Goal: Task Accomplishment & Management: Complete application form

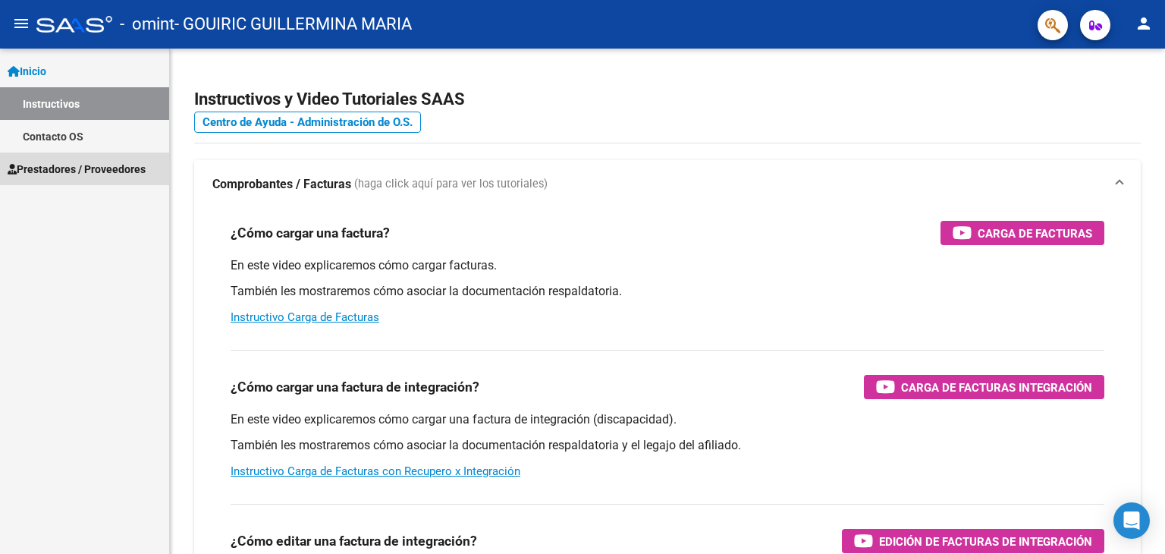
click at [101, 168] on span "Prestadores / Proveedores" at bounding box center [77, 169] width 138 height 17
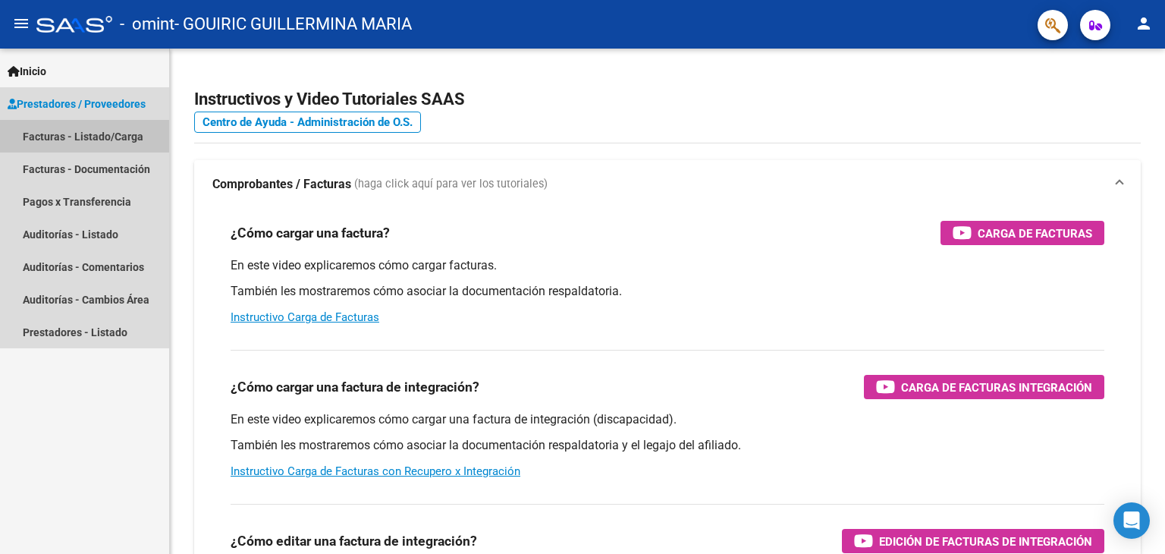
click at [126, 137] on link "Facturas - Listado/Carga" at bounding box center [84, 136] width 169 height 33
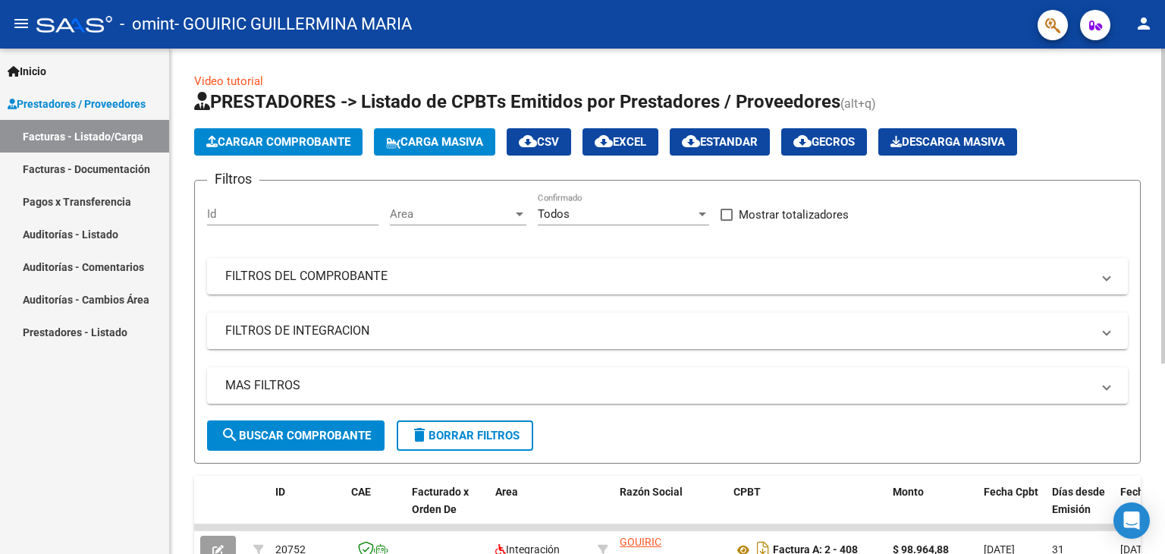
click at [237, 133] on button "Cargar Comprobante" at bounding box center [278, 141] width 168 height 27
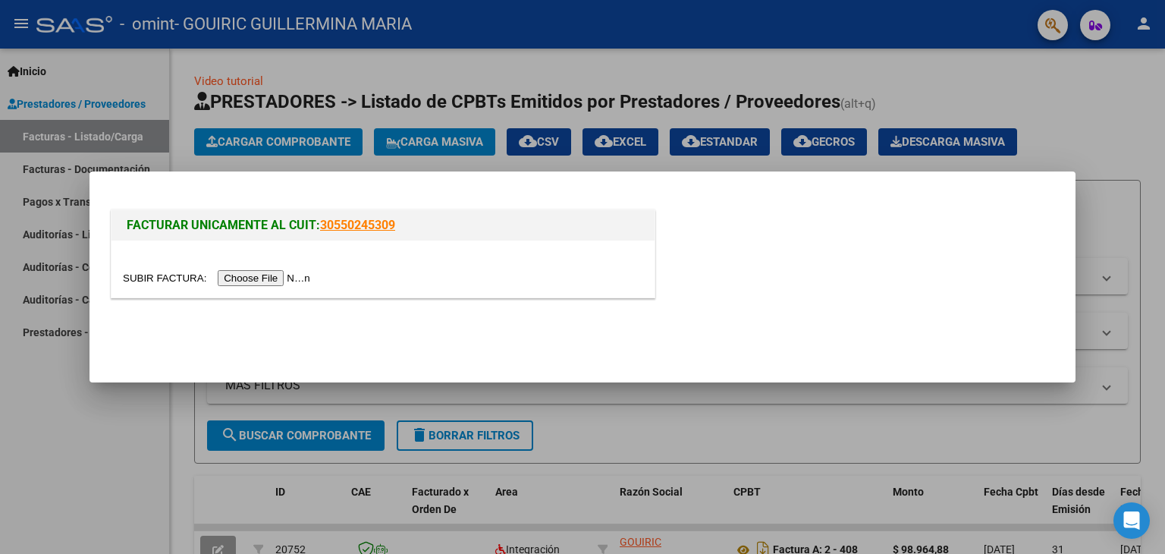
click at [282, 272] on input "file" at bounding box center [219, 278] width 192 height 16
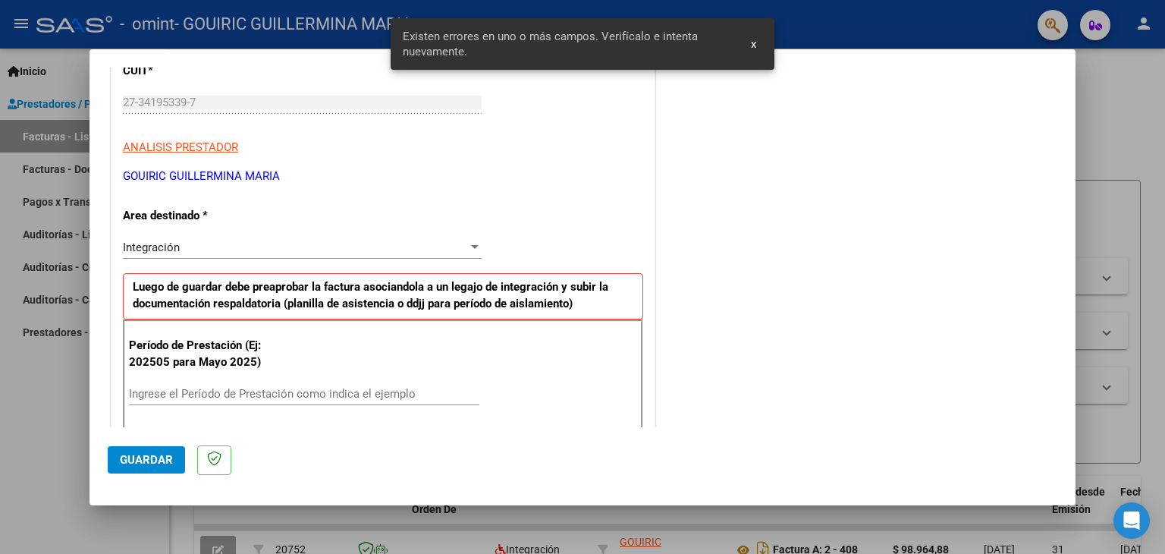
scroll to position [318, 0]
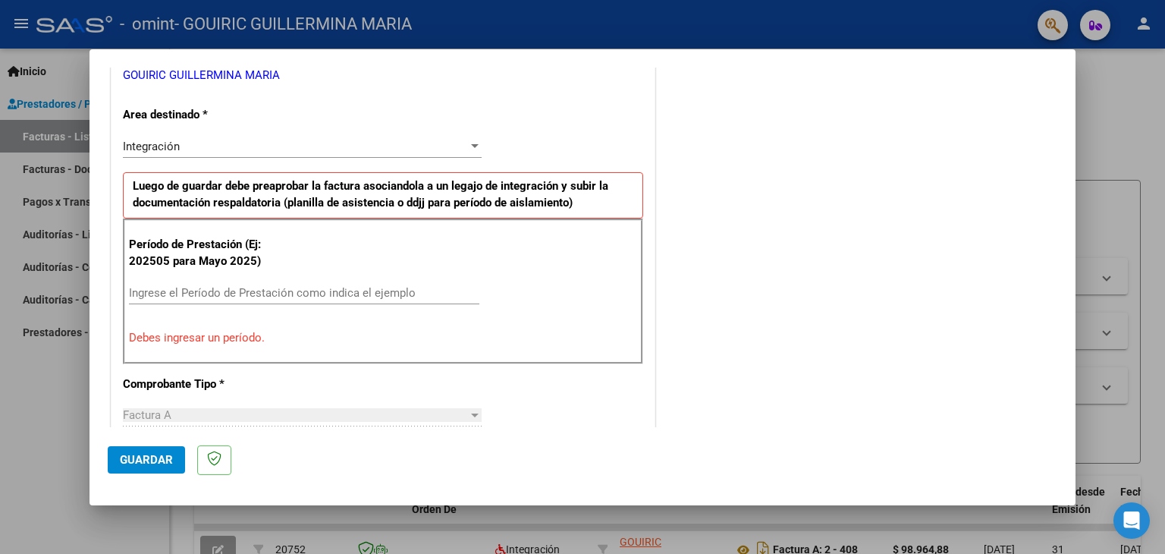
click at [258, 295] on input "Ingrese el Período de Prestación como indica el ejemplo" at bounding box center [304, 293] width 350 height 14
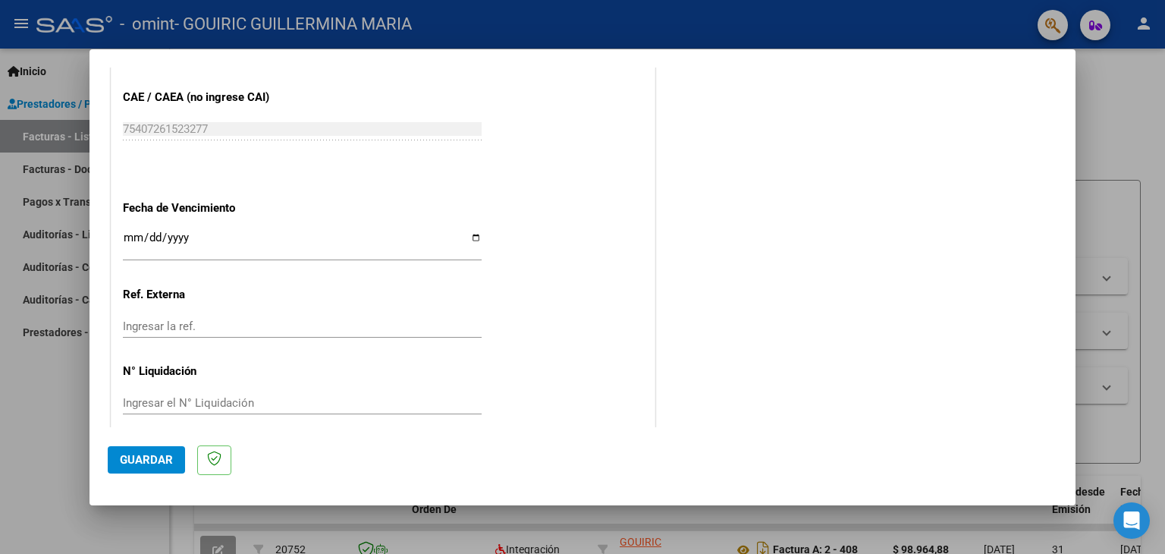
scroll to position [973, 0]
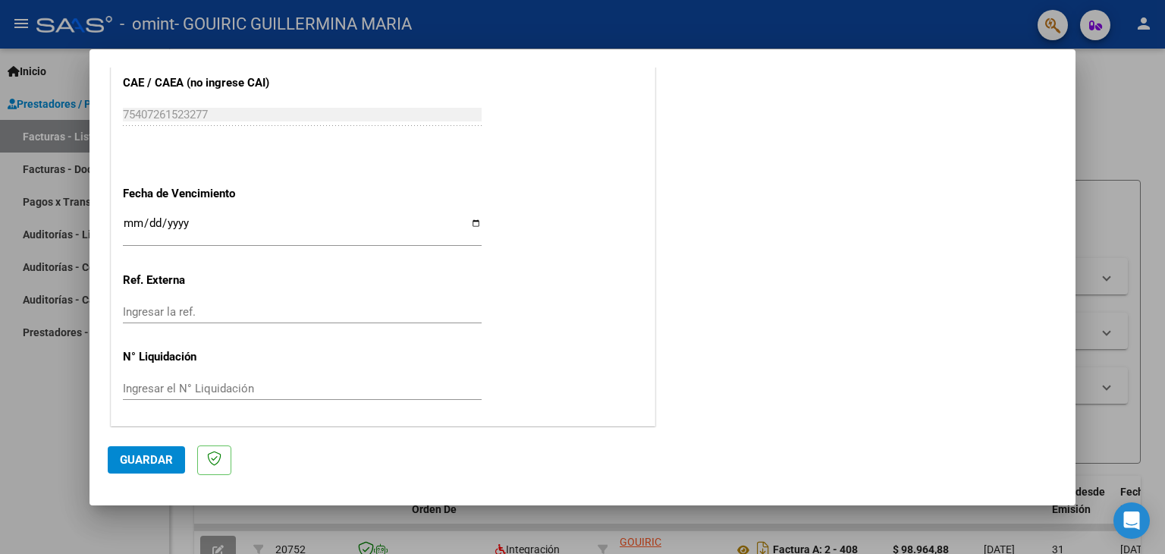
type input "202509"
click at [165, 459] on span "Guardar" at bounding box center [146, 460] width 53 height 14
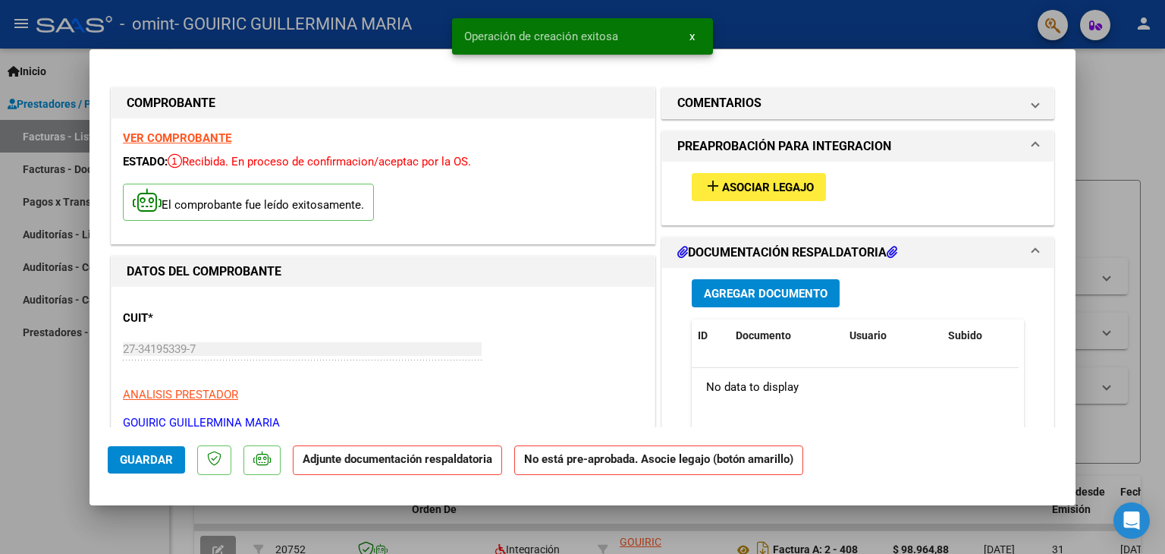
click at [789, 293] on span "Agregar Documento" at bounding box center [766, 294] width 124 height 14
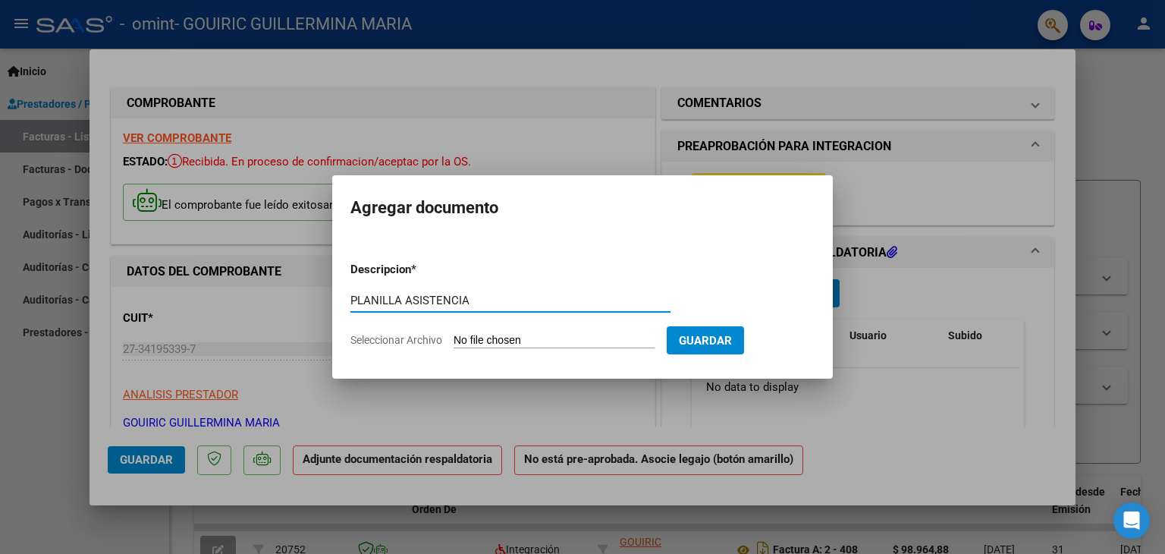
type input "PLANILLA ASISTENCIA"
click at [654, 344] on input "Seleccionar Archivo" at bounding box center [553, 341] width 201 height 14
type input "C:\fakepath\sarome f - [DATE].pdf"
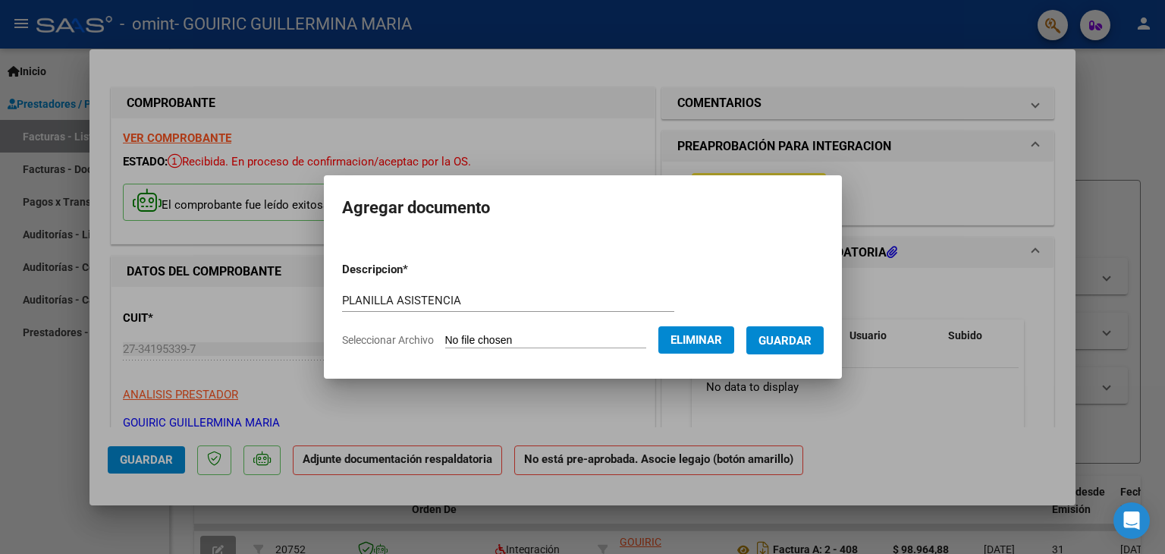
click at [780, 340] on span "Guardar" at bounding box center [784, 341] width 53 height 14
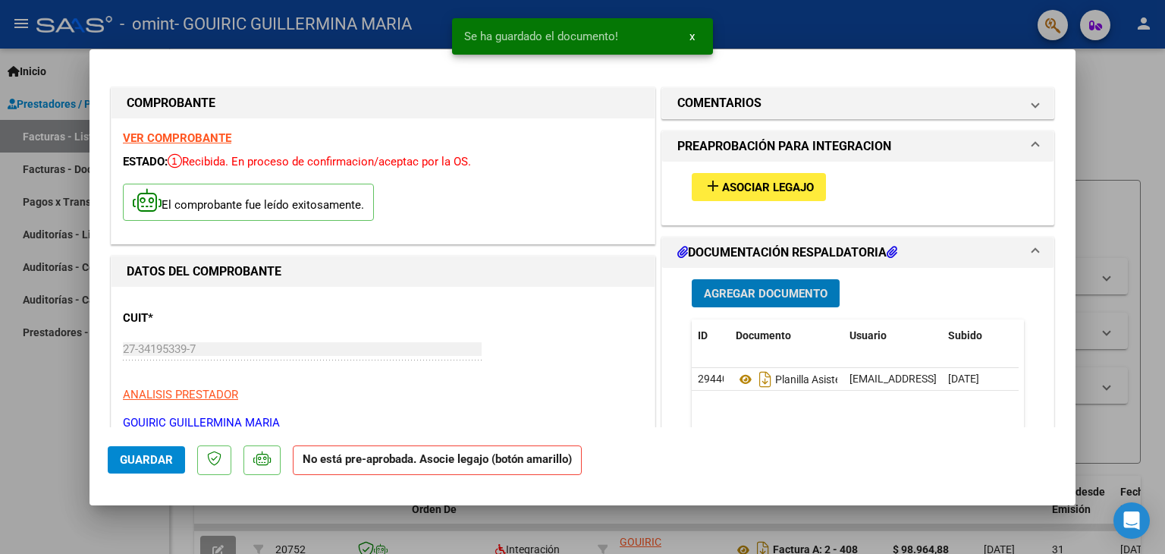
click at [138, 469] on button "Guardar" at bounding box center [146, 459] width 77 height 27
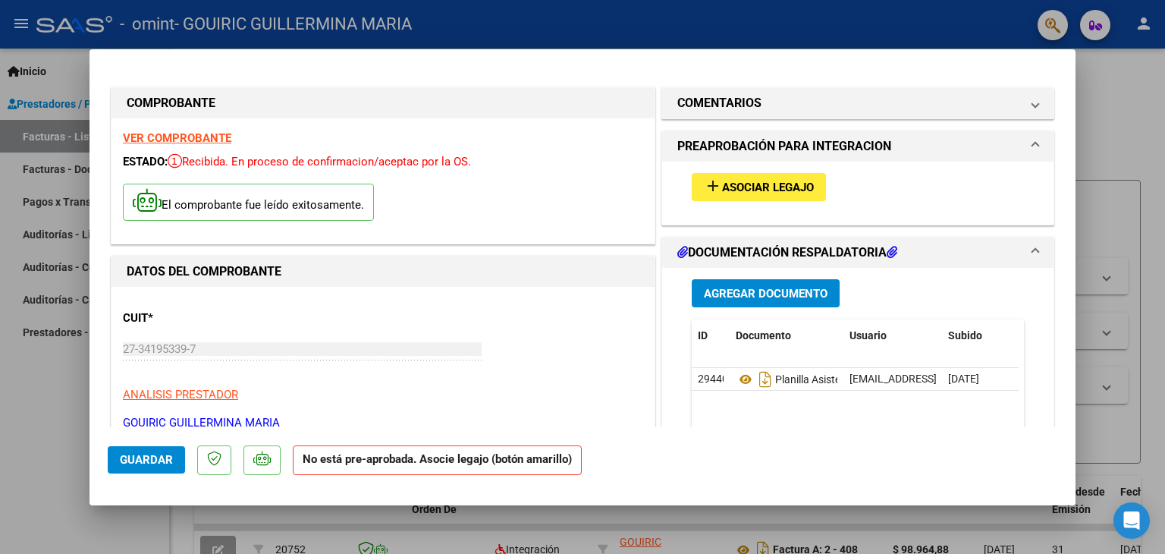
click at [1121, 137] on div at bounding box center [582, 277] width 1165 height 554
type input "$ 0,00"
